Goal: Information Seeking & Learning: Learn about a topic

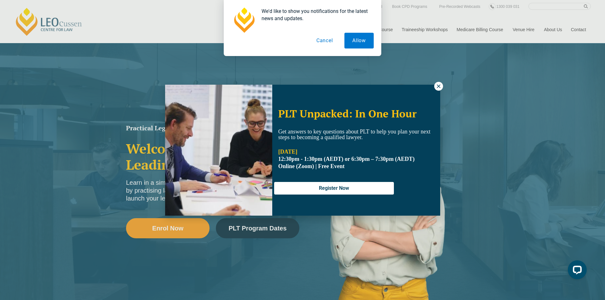
click at [511, 180] on div "PLT Unpacked: In One Hour Get answers to key questions about PLT to help you pl…" at bounding box center [302, 150] width 605 height 300
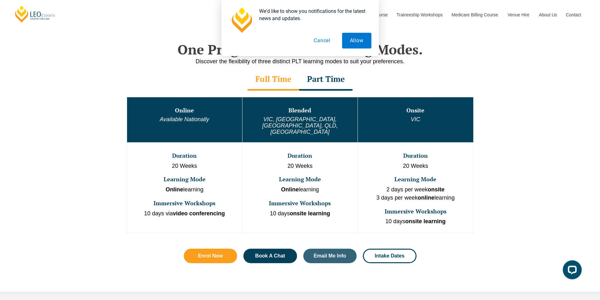
scroll to position [315, 0]
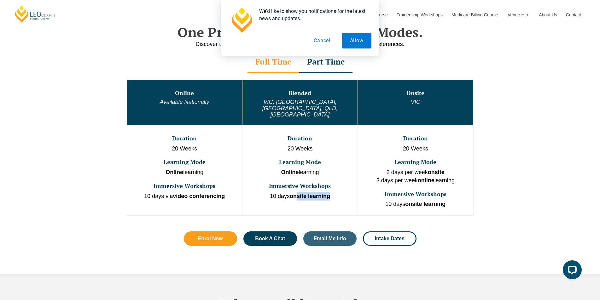
drag, startPoint x: 319, startPoint y: 178, endPoint x: 343, endPoint y: 178, distance: 24.6
click at [340, 177] on td "Duration 20 Weeks Learning Mode Online learning Immersive Workshops 10 days ons…" at bounding box center [299, 170] width 115 height 90
click at [348, 193] on p "10 days onsite learning" at bounding box center [300, 197] width 114 height 8
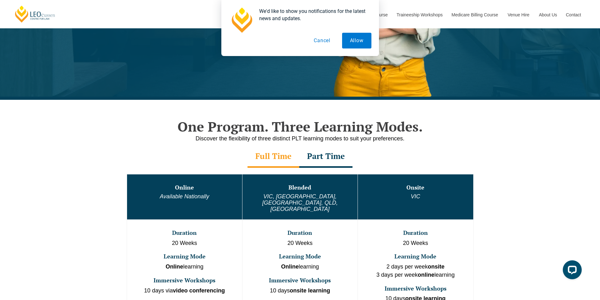
click at [323, 159] on div "Part Time" at bounding box center [325, 157] width 53 height 22
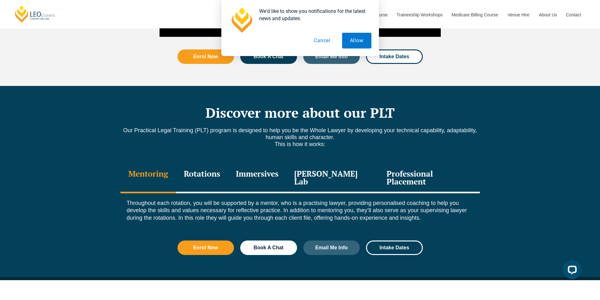
scroll to position [788, 0]
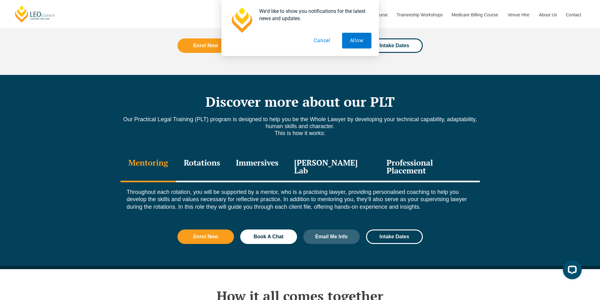
click at [212, 159] on div "Rotations" at bounding box center [202, 168] width 52 height 30
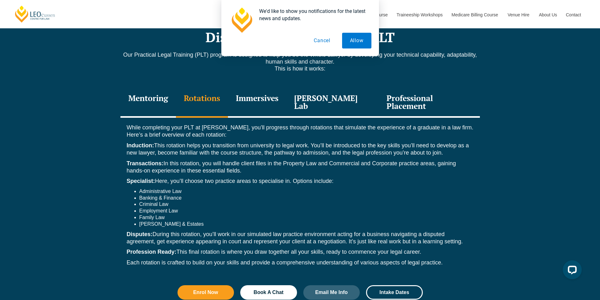
scroll to position [851, 0]
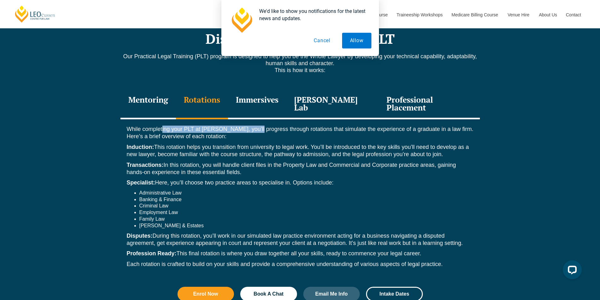
drag, startPoint x: 162, startPoint y: 113, endPoint x: 264, endPoint y: 114, distance: 101.8
click at [260, 126] on p "While completing your PLT at Leo Cussen, you’ll progress through rotations that…" at bounding box center [300, 133] width 347 height 15
click at [229, 144] on p "Induction: This rotation helps you transition from university to legal work. Yo…" at bounding box center [300, 151] width 347 height 15
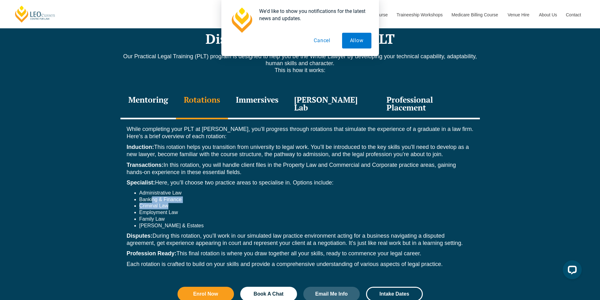
drag, startPoint x: 151, startPoint y: 184, endPoint x: 187, endPoint y: 194, distance: 36.6
click at [187, 194] on ul "Administrative Law Banking & Finance Criminal Law Employment Law Family Law Wil…" at bounding box center [300, 209] width 347 height 39
click at [153, 215] on div "While completing your PLT at Leo Cussen, you’ll progress through rotations that…" at bounding box center [299, 198] width 359 height 158
drag, startPoint x: 144, startPoint y: 201, endPoint x: 163, endPoint y: 197, distance: 19.6
click at [163, 210] on li "Employment Law" at bounding box center [306, 213] width 334 height 7
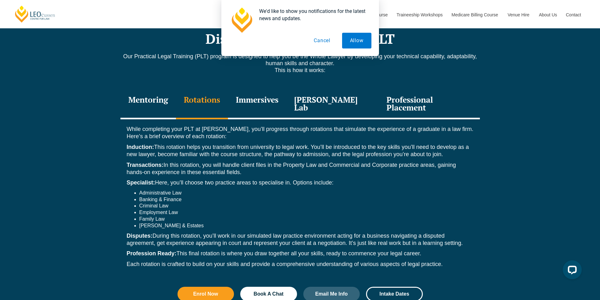
click at [162, 216] on li "Family Law" at bounding box center [306, 219] width 334 height 7
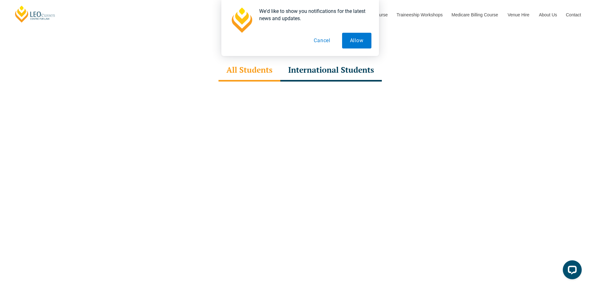
scroll to position [2112, 0]
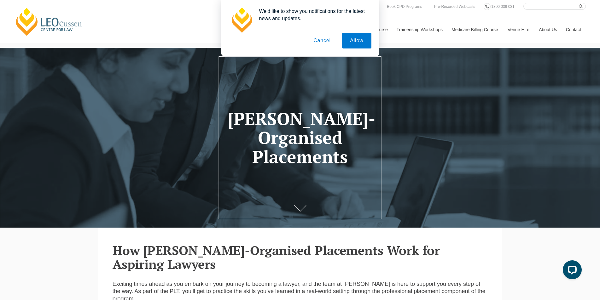
click at [325, 42] on button "Cancel" at bounding box center [321, 41] width 33 height 16
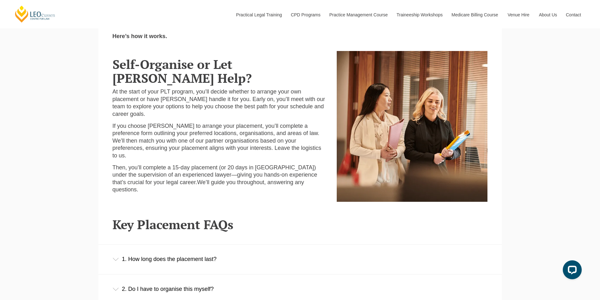
scroll to position [284, 0]
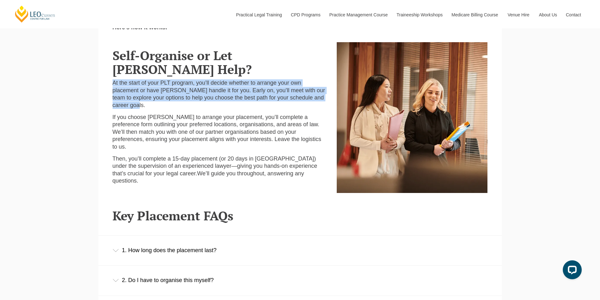
drag, startPoint x: 188, startPoint y: 84, endPoint x: 256, endPoint y: 112, distance: 73.2
click at [250, 109] on div "Self-Organise or Let Leo Cussen Help? At the start of your PLT program, you’ll …" at bounding box center [220, 115] width 224 height 147
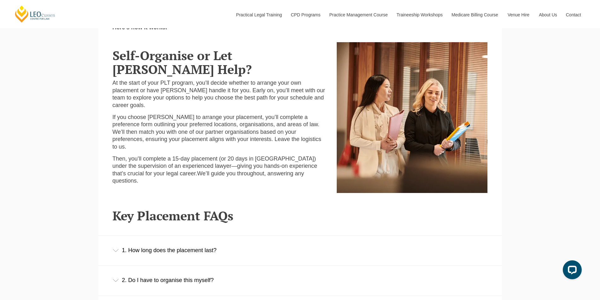
click at [277, 132] on p "If you choose Leo Cussen to arrange your placement, you’ll complete a preferenc…" at bounding box center [220, 132] width 215 height 37
drag, startPoint x: 201, startPoint y: 155, endPoint x: 300, endPoint y: 159, distance: 98.4
click at [294, 156] on span "Then, you’ll complete a 15-day placement (or 20 days in WA) under the supervisi…" at bounding box center [215, 166] width 205 height 21
click at [309, 171] on p "Then, you’ll complete a 15-day placement (or 20 days in WA) under the supervisi…" at bounding box center [220, 170] width 215 height 30
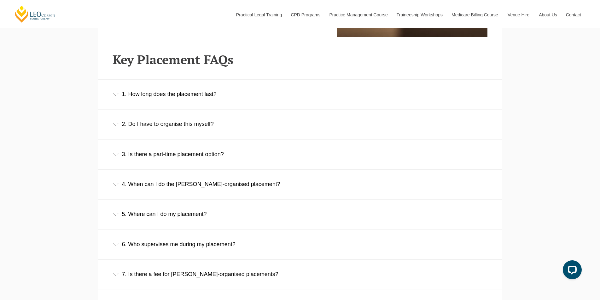
scroll to position [441, 0]
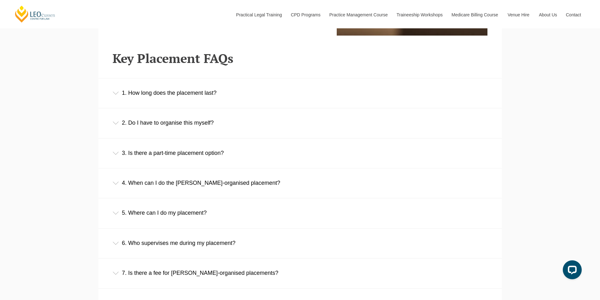
click at [239, 92] on div "1. How long does the placement last?" at bounding box center [300, 92] width 404 height 29
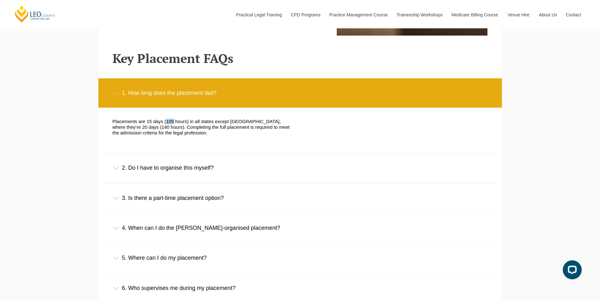
drag, startPoint x: 166, startPoint y: 125, endPoint x: 173, endPoint y: 123, distance: 7.5
click at [173, 123] on p "Placements are 15 days (105 hours) in all states except Western Australia, wher…" at bounding box center [202, 127] width 178 height 17
drag, startPoint x: 172, startPoint y: 122, endPoint x: 257, endPoint y: 103, distance: 86.9
click at [253, 103] on div "1. How long does the placement last?" at bounding box center [300, 92] width 404 height 29
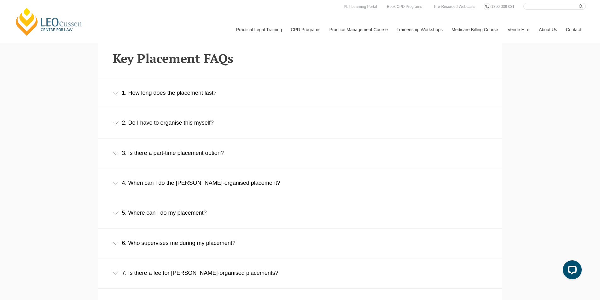
click at [242, 124] on div "2. Do I have to organise this myself?" at bounding box center [300, 122] width 404 height 29
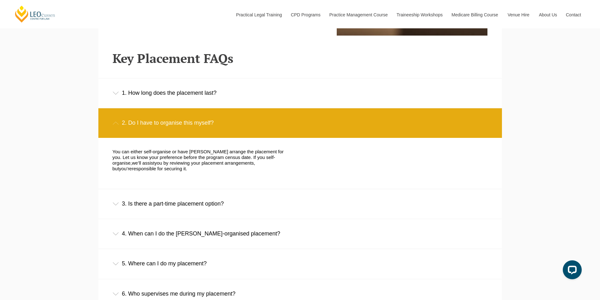
scroll to position [473, 0]
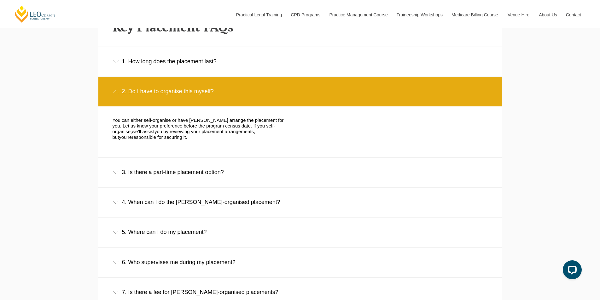
click at [209, 97] on div "2. Do I have to organise this myself?" at bounding box center [300, 91] width 404 height 29
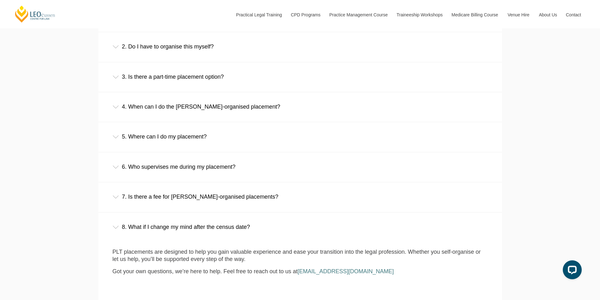
scroll to position [536, 0]
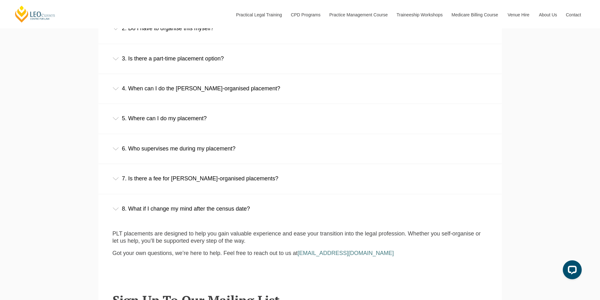
click at [222, 62] on div "3. Is there a part-time placement option?" at bounding box center [300, 58] width 404 height 29
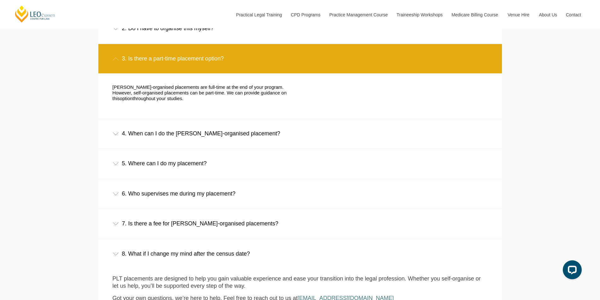
click at [206, 67] on div "3. Is there a part-time placement option?" at bounding box center [300, 58] width 404 height 29
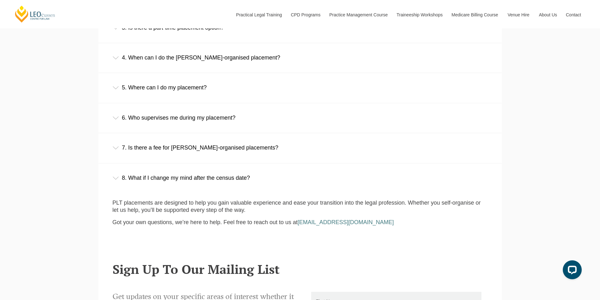
scroll to position [567, 0]
click at [243, 97] on div "5. Where can I do my placement?" at bounding box center [300, 87] width 404 height 29
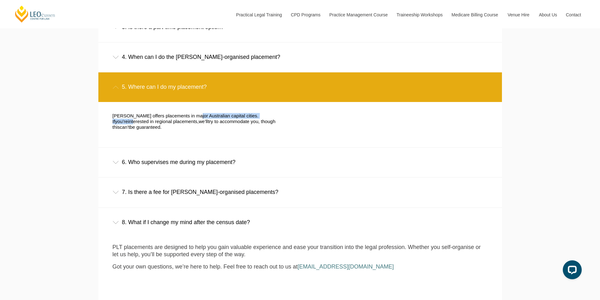
drag, startPoint x: 192, startPoint y: 115, endPoint x: 270, endPoint y: 118, distance: 77.9
click at [267, 116] on p "Leo Cussen offers placements in major Australian capital cities. If you’re inte…" at bounding box center [202, 121] width 178 height 17
click at [162, 125] on span "be guaranteed." at bounding box center [146, 127] width 32 height 5
drag, startPoint x: 255, startPoint y: 117, endPoint x: 294, endPoint y: 136, distance: 43.4
click at [264, 126] on div "Leo Cussen offers placements in major Australian capital cities. If you’re inte…" at bounding box center [202, 124] width 188 height 23
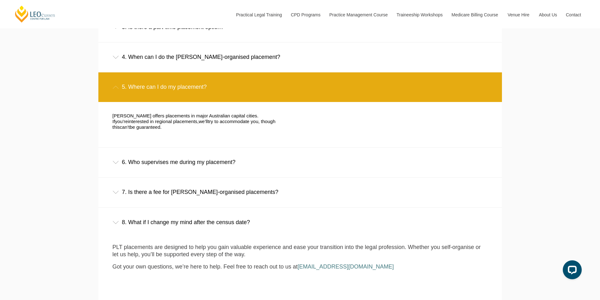
click at [294, 136] on div "Leo Cussen offers placements in major Australian capital cities. If you’re inte…" at bounding box center [295, 124] width 375 height 45
click at [252, 79] on div "5. Where can I do my placement?" at bounding box center [300, 87] width 404 height 29
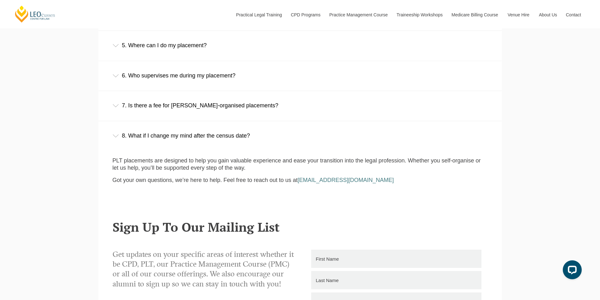
scroll to position [631, 0]
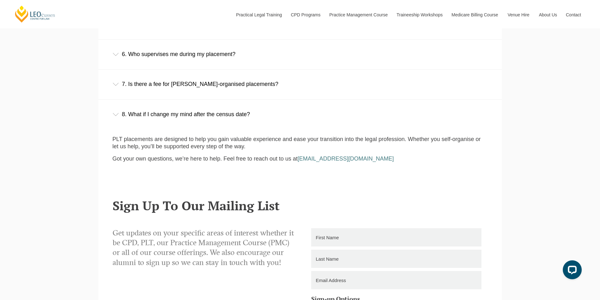
click at [222, 60] on div "6. Who supervises me during my placement?" at bounding box center [300, 54] width 404 height 29
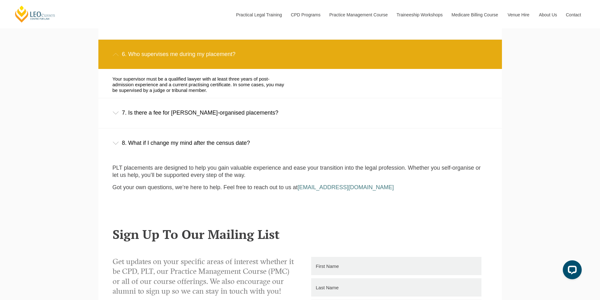
click at [229, 56] on div "6. Who supervises me during my placement?" at bounding box center [300, 54] width 404 height 29
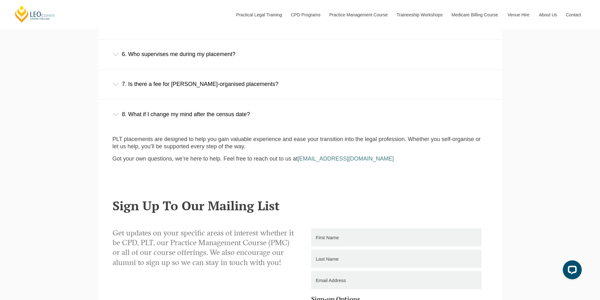
click at [215, 96] on div "7. Is there a fee for Leo Cussen-organised placements?" at bounding box center [300, 84] width 404 height 29
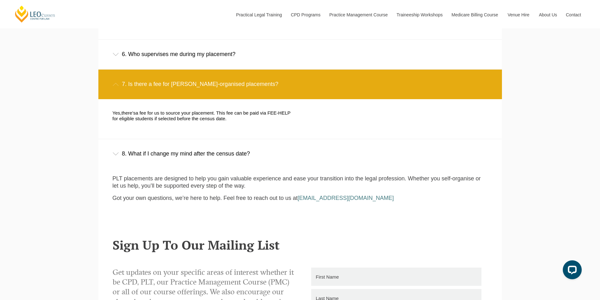
click at [237, 88] on div "7. Is there a fee for Leo Cussen-organised placements?" at bounding box center [300, 84] width 404 height 29
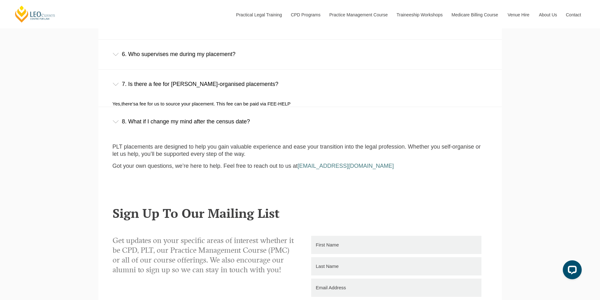
click at [210, 137] on div "PLT placements are designed to help you gain valuable experience and ease your …" at bounding box center [300, 156] width 375 height 38
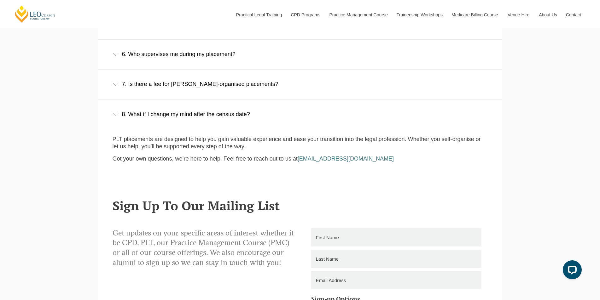
click at [233, 119] on div "8. What if I change my mind after the census date?" at bounding box center [300, 114] width 404 height 29
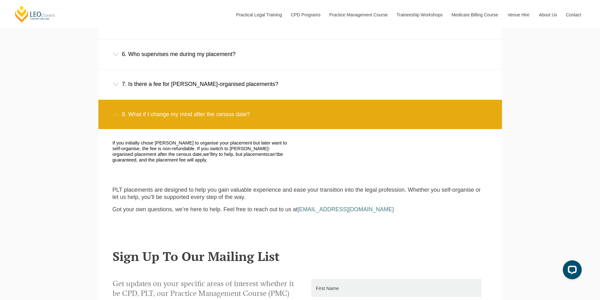
click at [255, 117] on div "8. What if I change my mind after the census date?" at bounding box center [300, 114] width 404 height 29
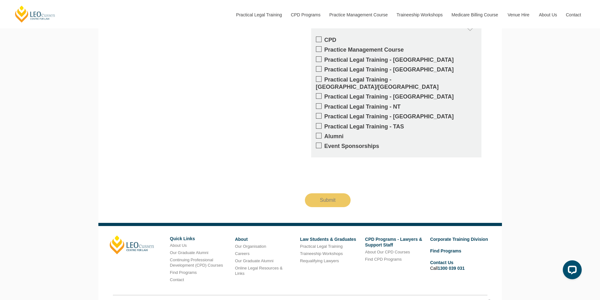
scroll to position [954, 0]
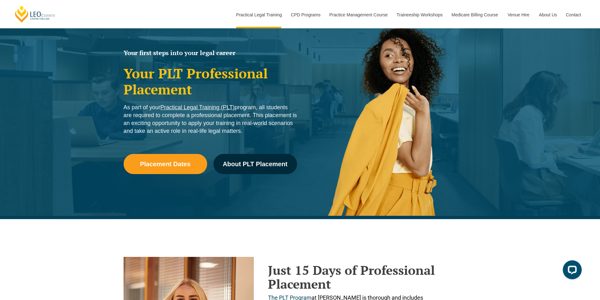
scroll to position [252, 0]
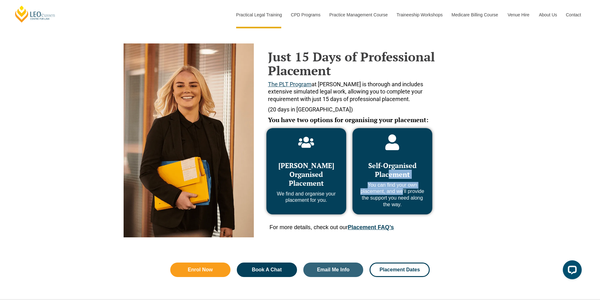
drag, startPoint x: 389, startPoint y: 176, endPoint x: 416, endPoint y: 206, distance: 40.2
click at [404, 198] on div "Self-Organised Placement You can find your own placement, and we’ll provide the…" at bounding box center [392, 181] width 67 height 53
click at [419, 207] on p "You can find your own placement, and we’ll provide the support you need along t…" at bounding box center [392, 195] width 67 height 26
drag, startPoint x: 394, startPoint y: 166, endPoint x: 405, endPoint y: 214, distance: 49.1
click at [399, 199] on div "Self-Organised Placement You can find your own placement, and we’ll provide the…" at bounding box center [392, 181] width 67 height 53
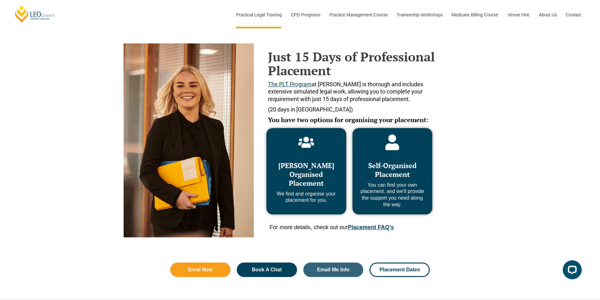
click at [406, 216] on div "Leo Cussen Organised Placement We find and organise your placement for you. Sel…" at bounding box center [349, 171] width 172 height 93
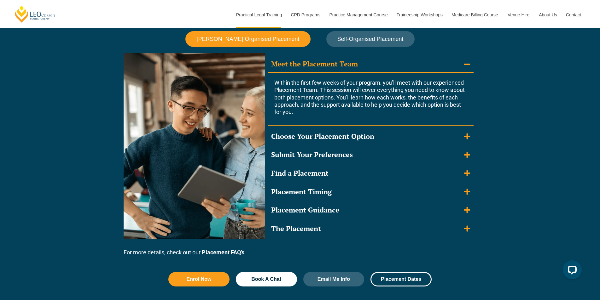
scroll to position [567, 0]
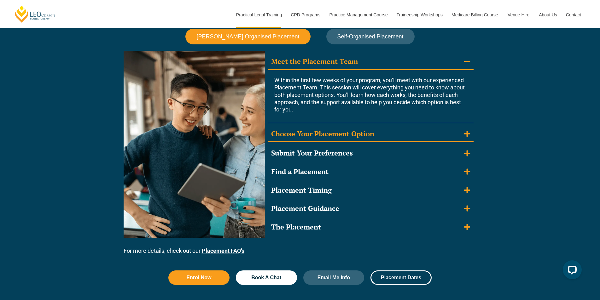
click at [420, 139] on summary "Choose Your Placement Option" at bounding box center [371, 134] width 206 height 16
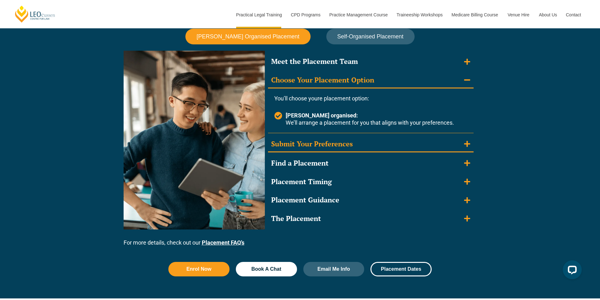
click at [361, 137] on summary "Submit Your Preferences" at bounding box center [371, 145] width 206 height 16
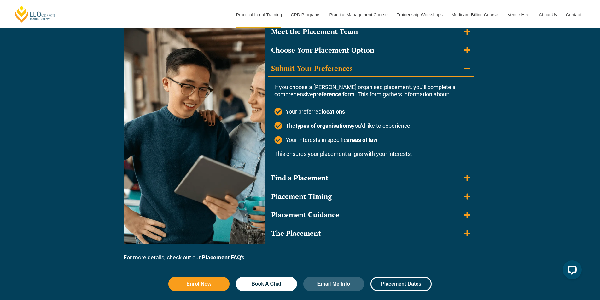
scroll to position [599, 0]
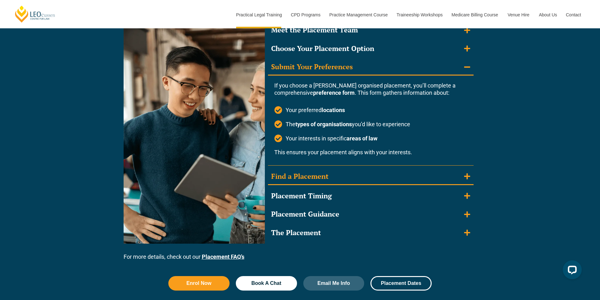
click at [332, 171] on summary "Find a Placement" at bounding box center [371, 177] width 206 height 16
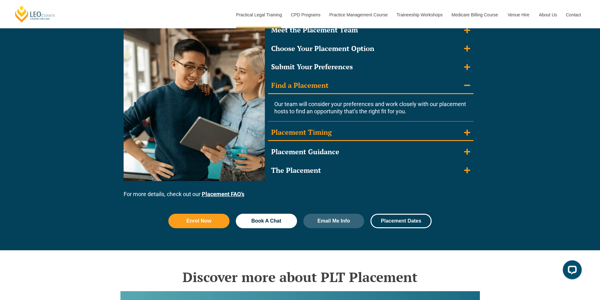
click at [355, 131] on summary "Placement Timing" at bounding box center [371, 133] width 206 height 16
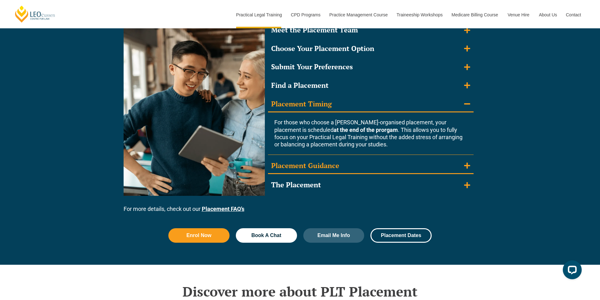
click at [358, 170] on summary "Placement Guidance" at bounding box center [371, 166] width 206 height 16
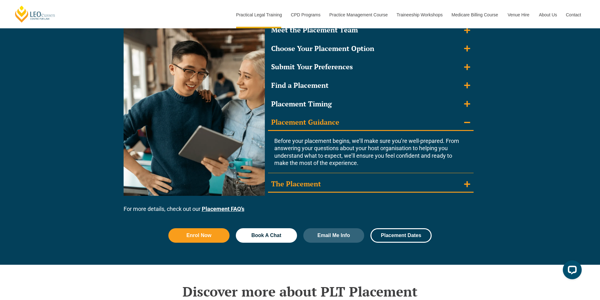
click at [333, 188] on summary "The Placement" at bounding box center [371, 185] width 206 height 16
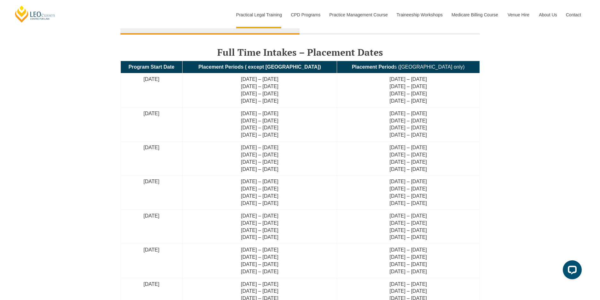
scroll to position [1513, 0]
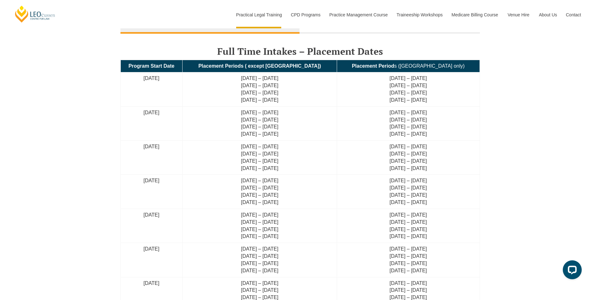
drag, startPoint x: 309, startPoint y: 94, endPoint x: 242, endPoint y: 95, distance: 67.2
click at [242, 94] on td "22 July – 9 Aug 2024 26 Aug – 13 Sep 2024 30 Sep – 18 Oct 2024 18 Nov – 6 Dec 2…" at bounding box center [260, 90] width 154 height 34
click at [317, 119] on td "26 Aug – 13 Sep 2024 30 Sep – 18 Oct 2024 18 Nov – 6 Dec 2024 28 Jan – 17 Feb 2…" at bounding box center [260, 124] width 154 height 34
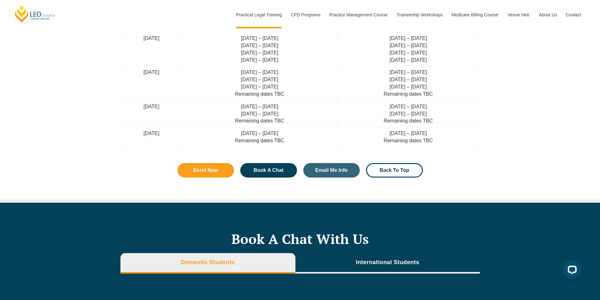
scroll to position [1797, 0]
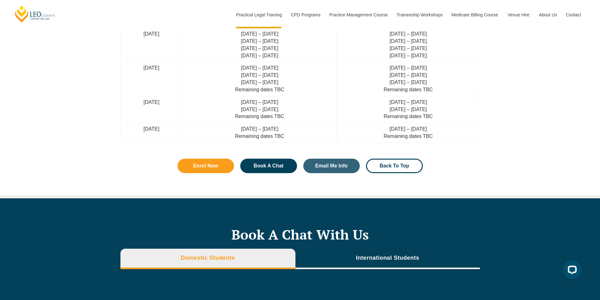
click at [326, 115] on td "10 Nov – 28 Nov 2025 27 Jan – 16 Feb 2026 Remaining dates TBC" at bounding box center [260, 109] width 154 height 27
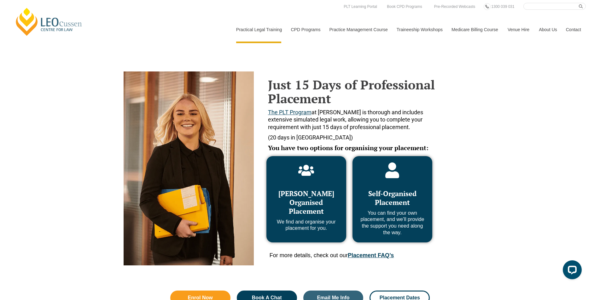
scroll to position [0, 0]
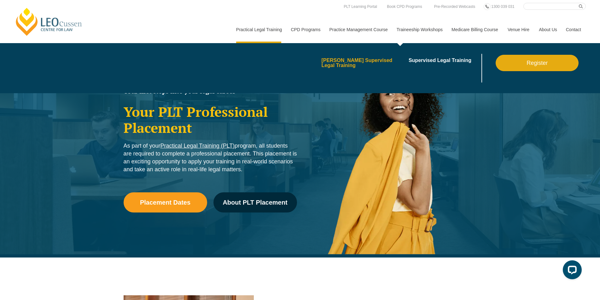
click at [360, 64] on link "[PERSON_NAME] Supervised Legal Training" at bounding box center [362, 63] width 83 height 10
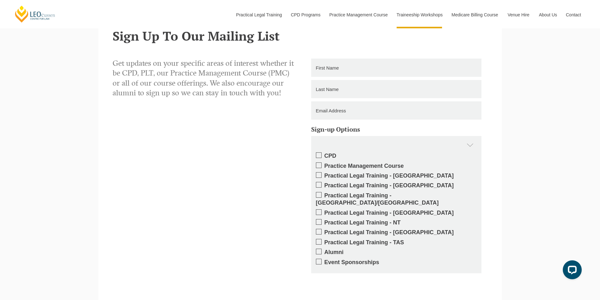
scroll to position [637, 0]
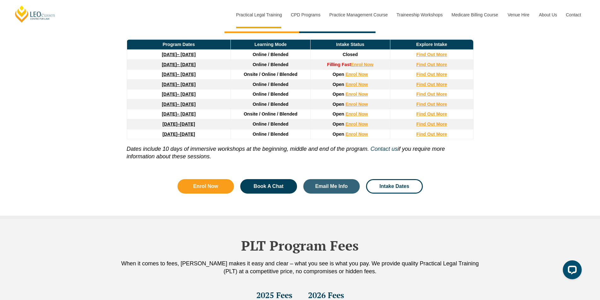
scroll to position [885, 0]
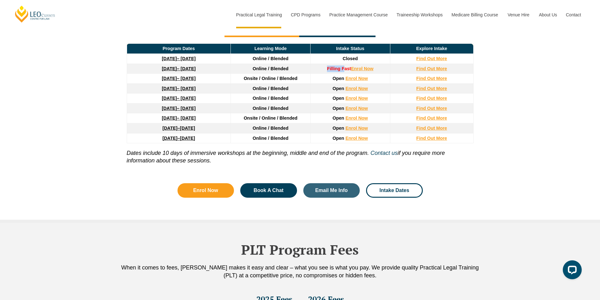
drag, startPoint x: 343, startPoint y: 71, endPoint x: 288, endPoint y: 71, distance: 55.2
click at [288, 71] on tr "8 December 2025 – 8 May 2026 Online / Blended Filling Fast Enrol Now Find Out M…" at bounding box center [300, 69] width 346 height 10
click at [259, 68] on span "Online / Blended" at bounding box center [271, 68] width 36 height 5
drag, startPoint x: 245, startPoint y: 73, endPoint x: 299, endPoint y: 73, distance: 53.9
click at [299, 73] on td "Online / Blended" at bounding box center [271, 69] width 80 height 10
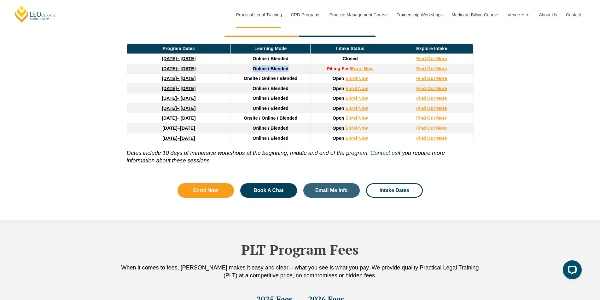
click at [299, 73] on td "Online / Blended" at bounding box center [271, 69] width 80 height 10
click at [294, 66] on td "Online / Blended" at bounding box center [271, 69] width 80 height 10
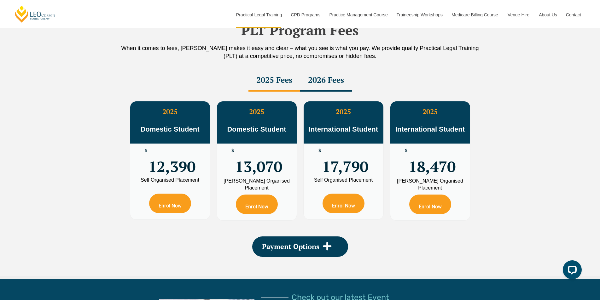
scroll to position [1137, 0]
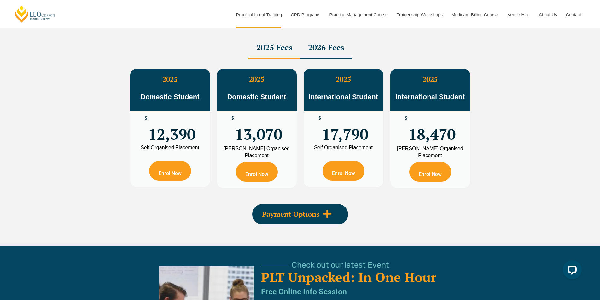
click at [320, 219] on span at bounding box center [327, 214] width 16 height 10
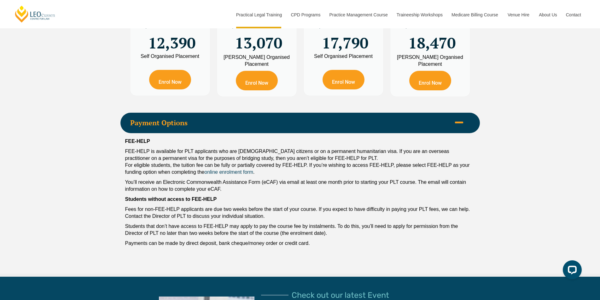
scroll to position [1231, 0]
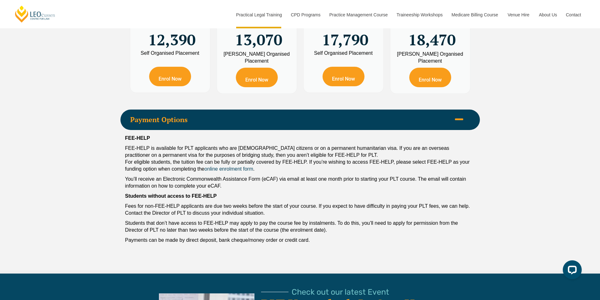
click at [339, 117] on div "Payment Options" at bounding box center [299, 120] width 359 height 20
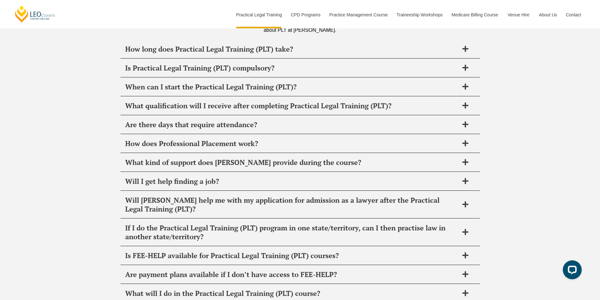
scroll to position [3017, 0]
